Goal: Transaction & Acquisition: Purchase product/service

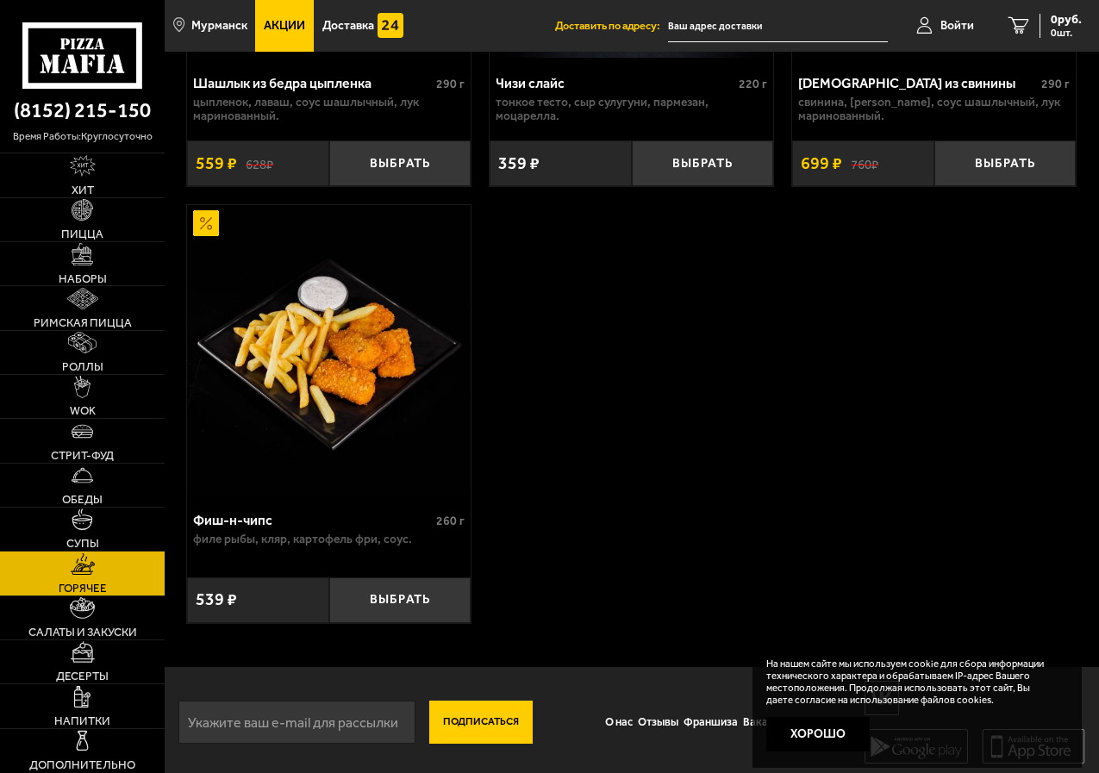
scroll to position [2299, 0]
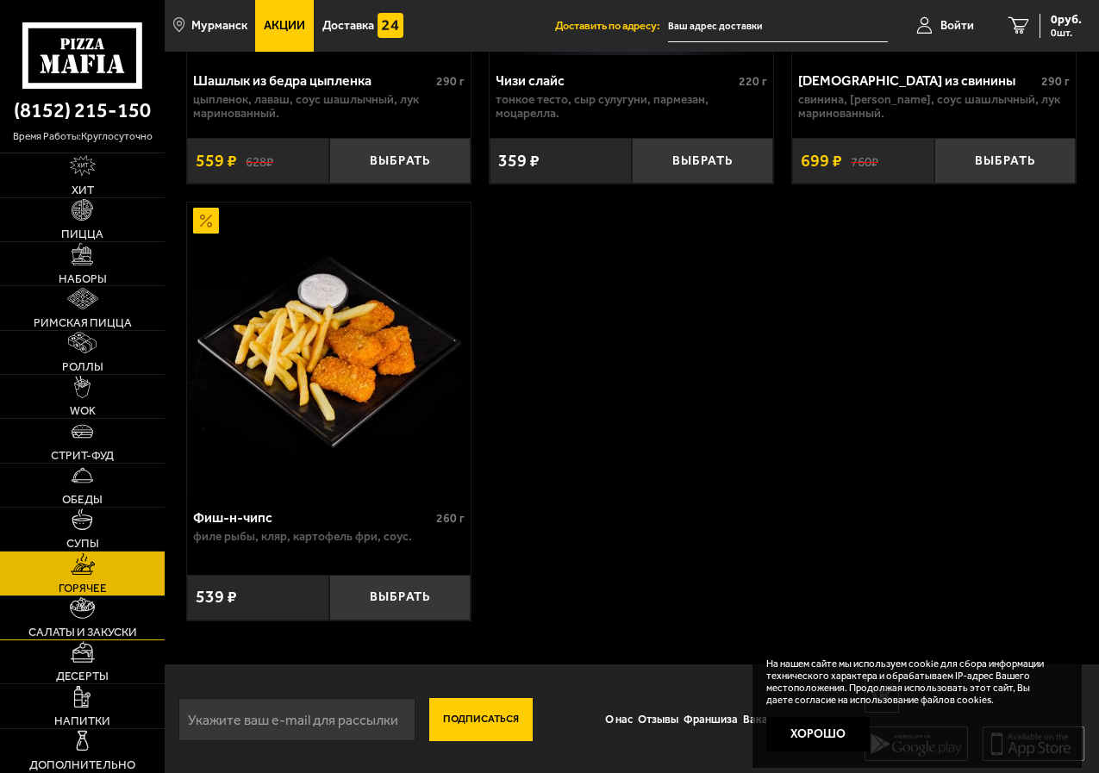
click at [90, 609] on img at bounding box center [82, 608] width 25 height 22
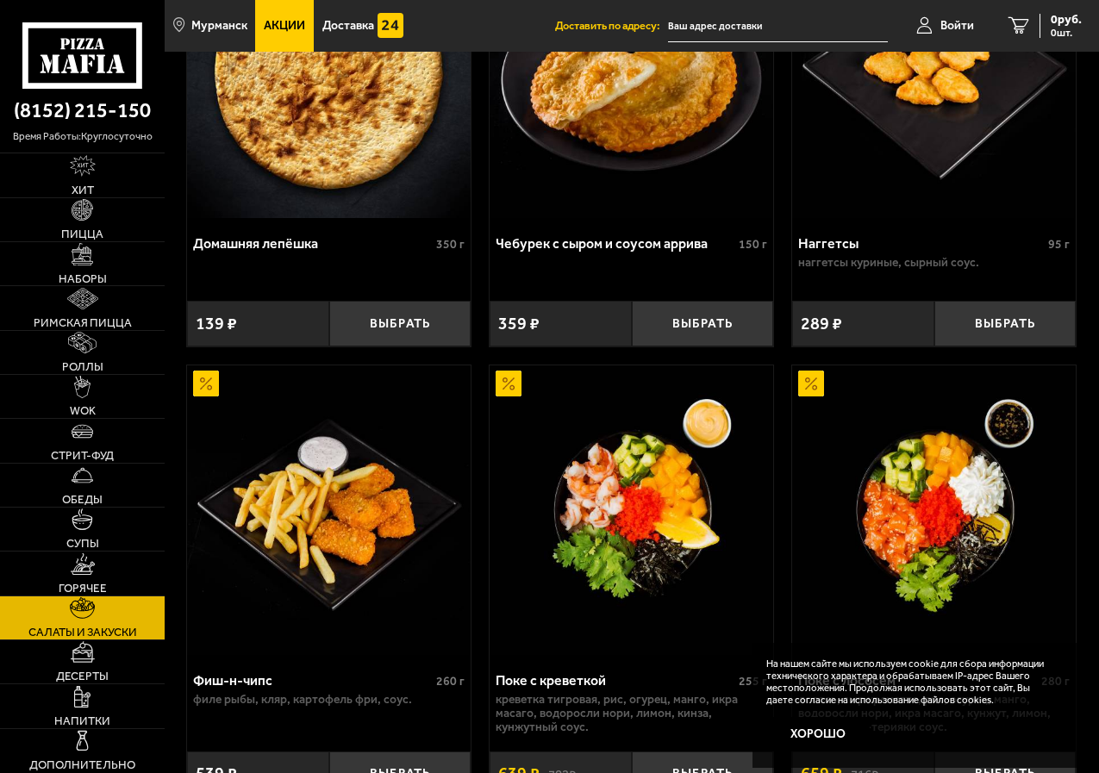
scroll to position [2067, 0]
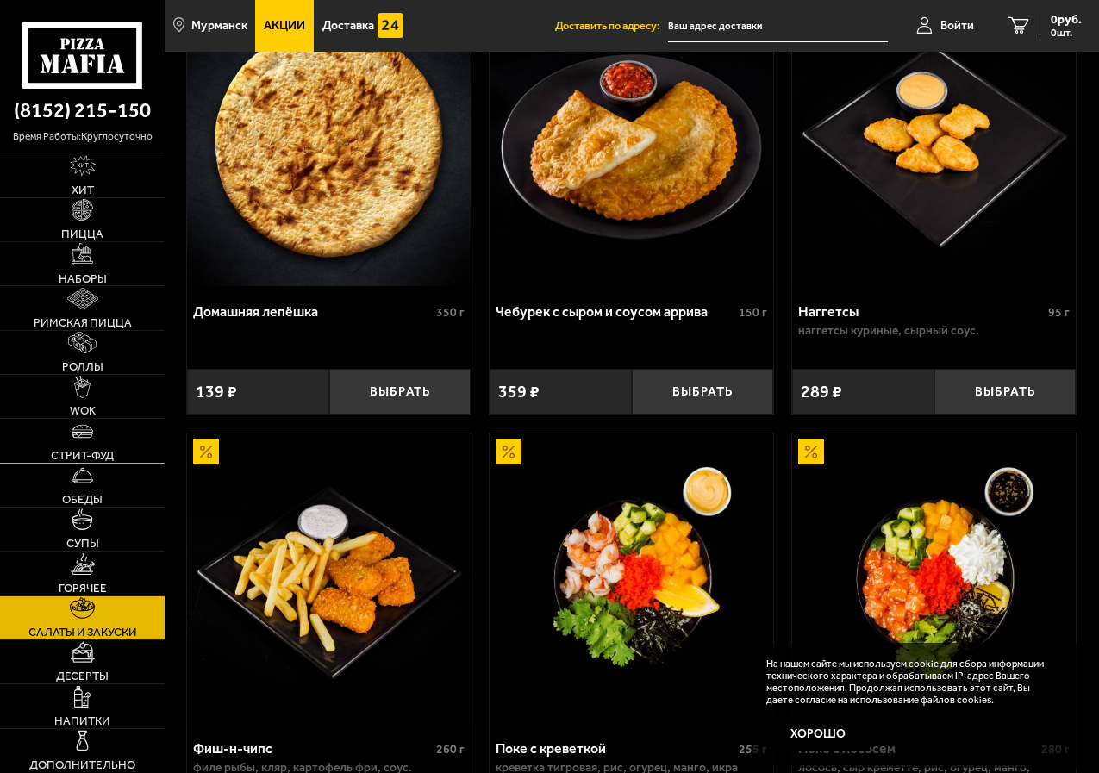
click at [84, 444] on link "Стрит-фуд" at bounding box center [82, 440] width 165 height 43
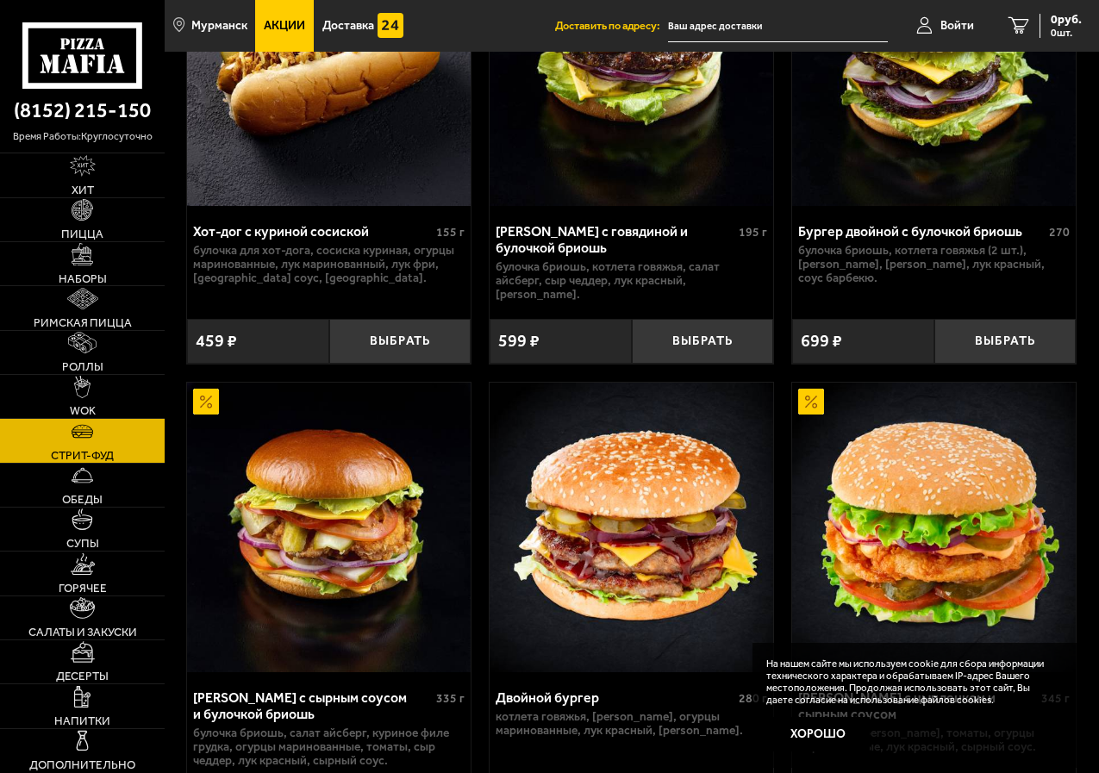
scroll to position [776, 0]
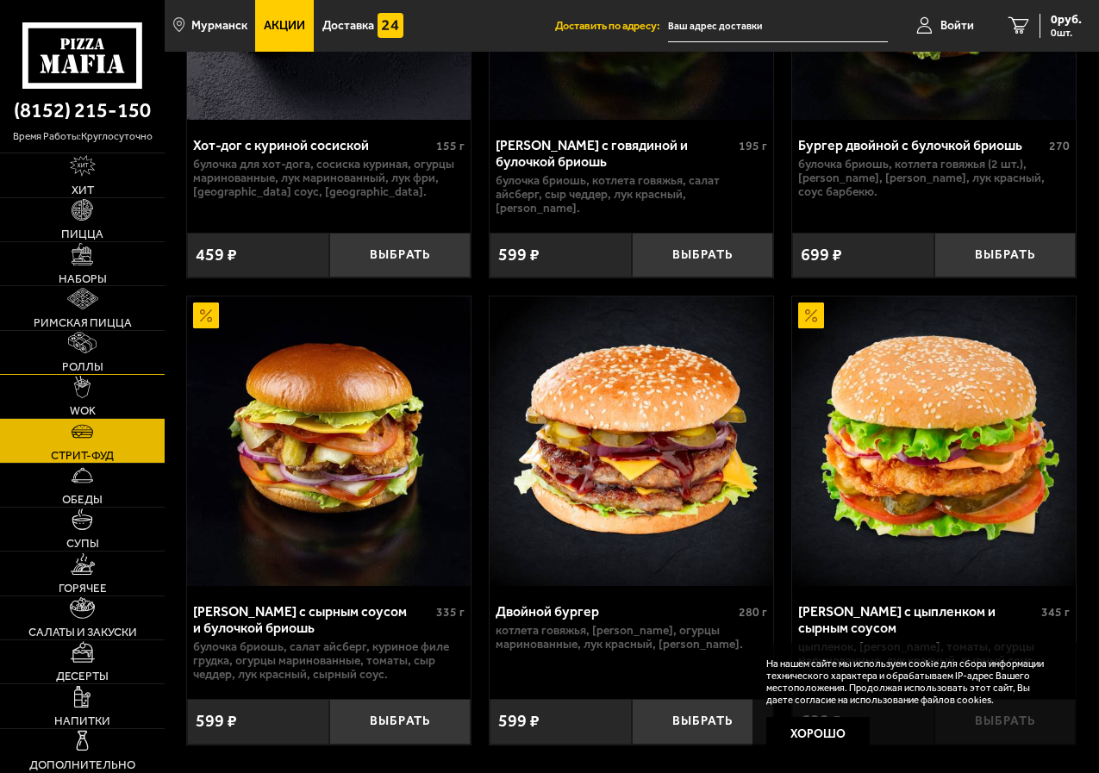
click at [78, 367] on span "Роллы" at bounding box center [82, 366] width 41 height 11
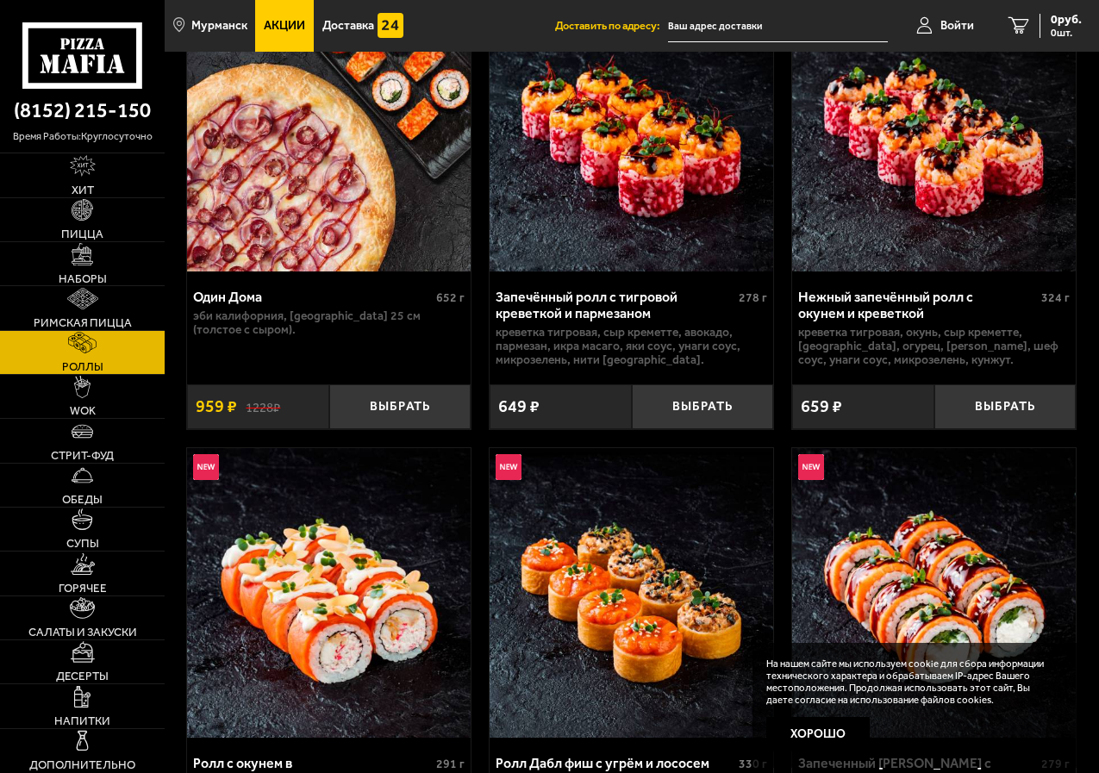
scroll to position [689, 0]
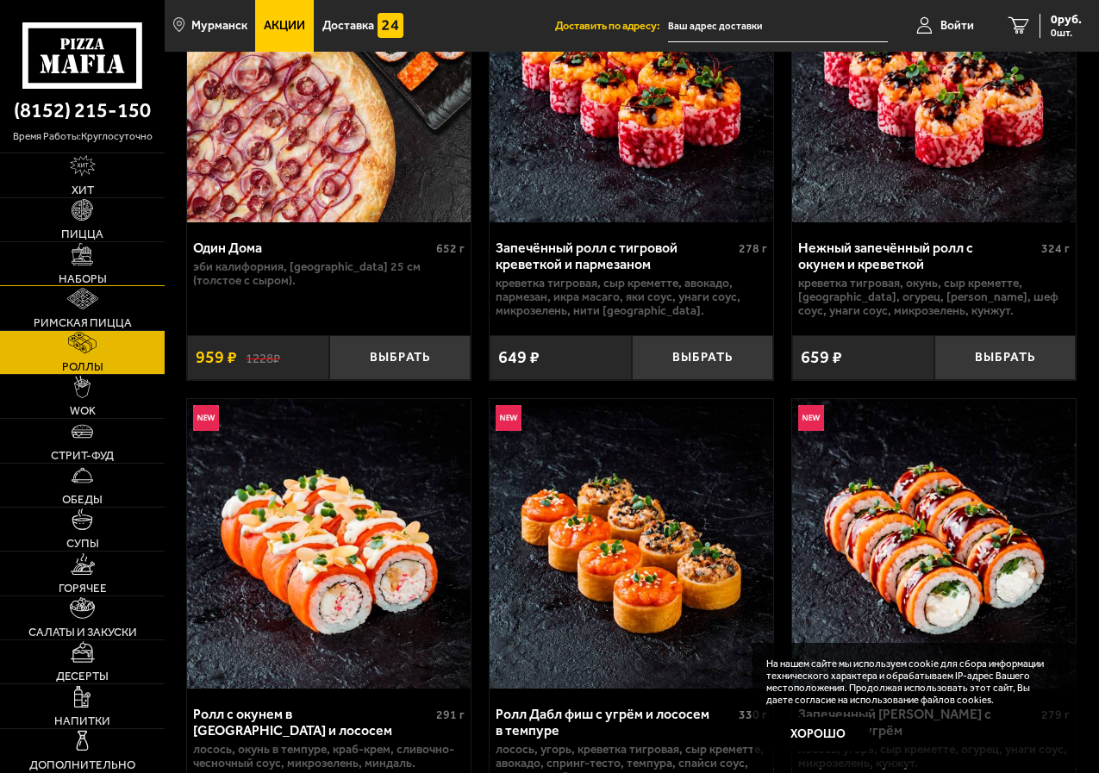
click at [84, 277] on span "Наборы" at bounding box center [83, 278] width 48 height 11
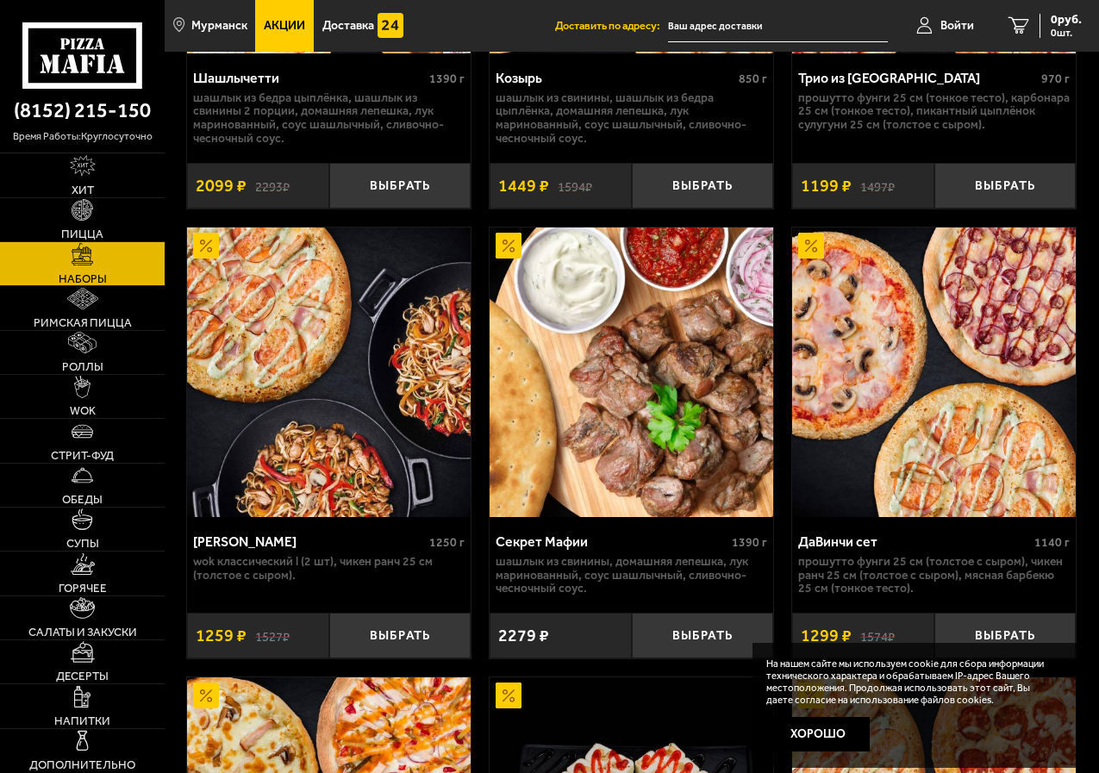
scroll to position [1637, 0]
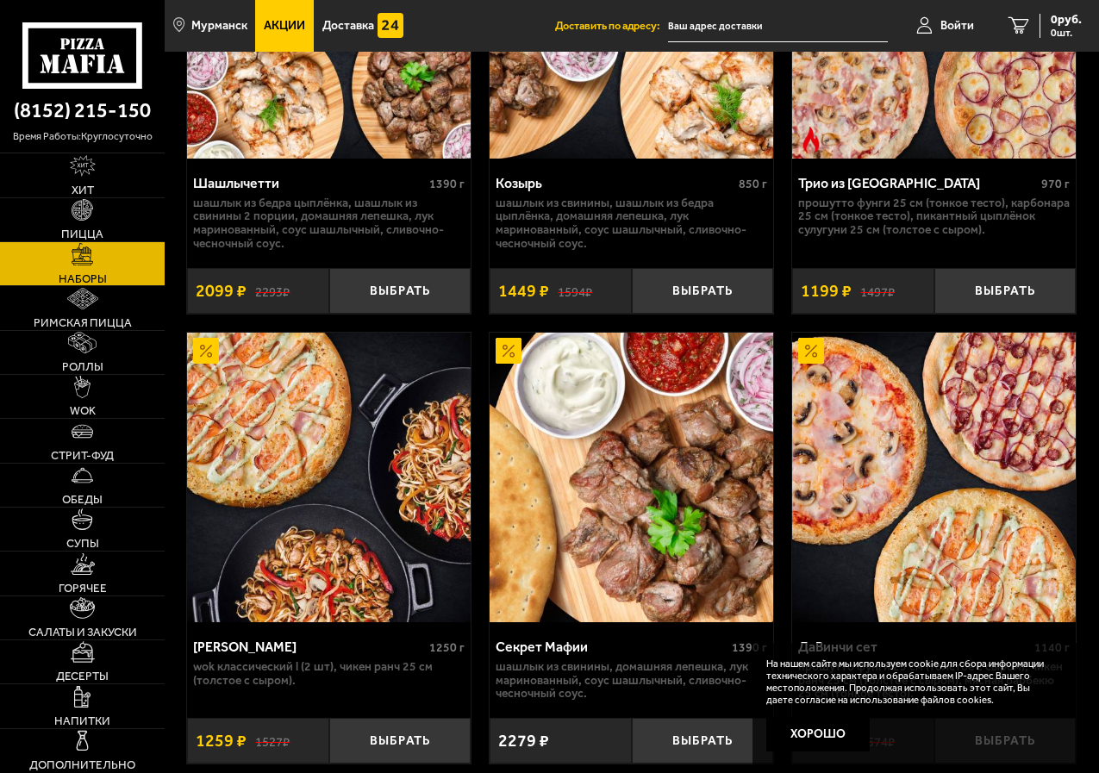
click at [583, 654] on div "Секрет Мафии" at bounding box center [612, 647] width 232 height 16
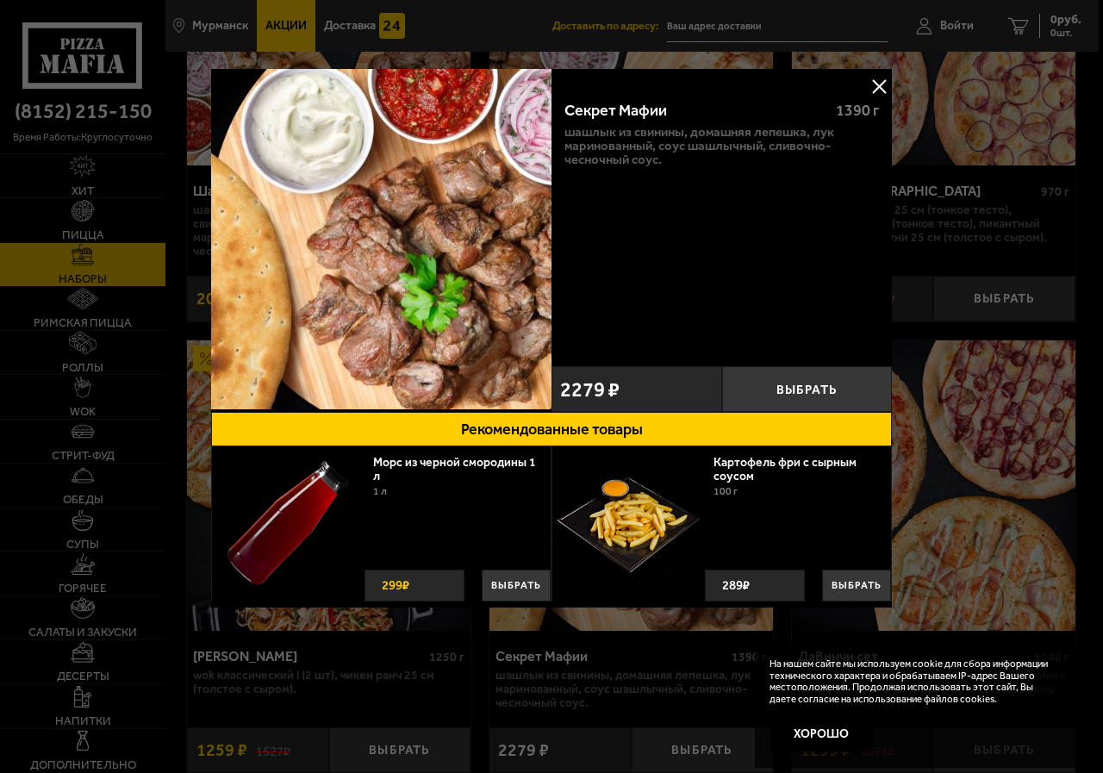
click at [873, 84] on button at bounding box center [879, 86] width 26 height 26
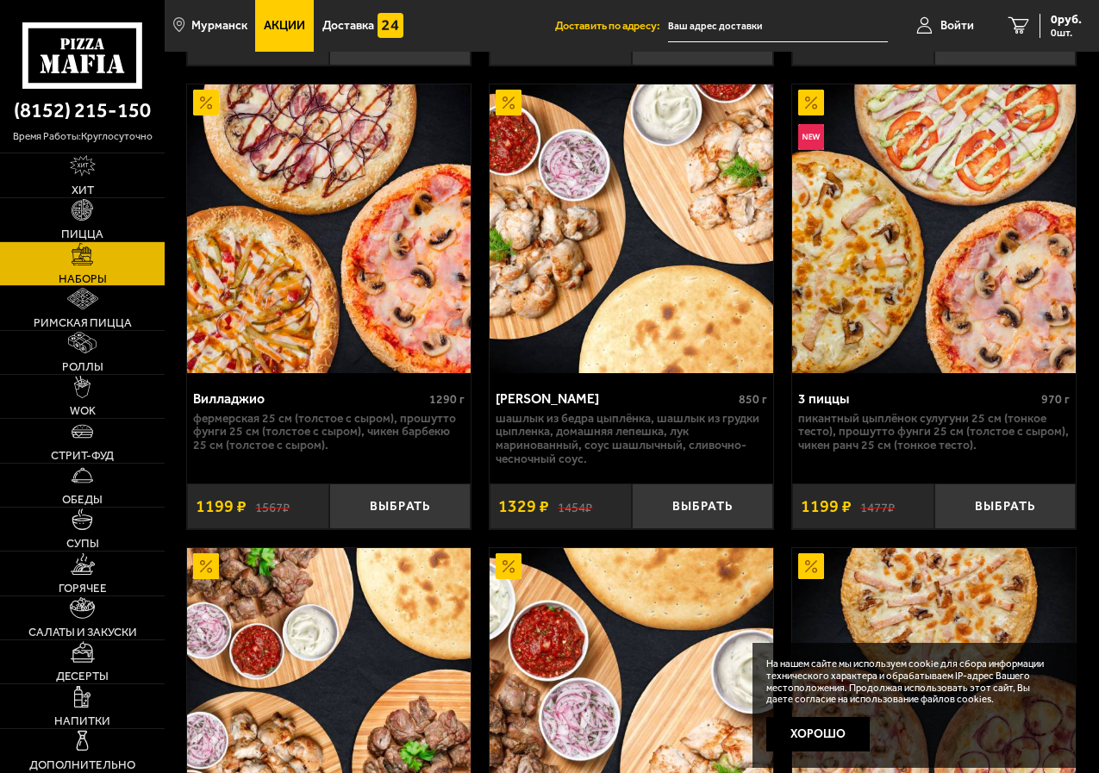
scroll to position [776, 0]
